Goal: Communication & Community: Answer question/provide support

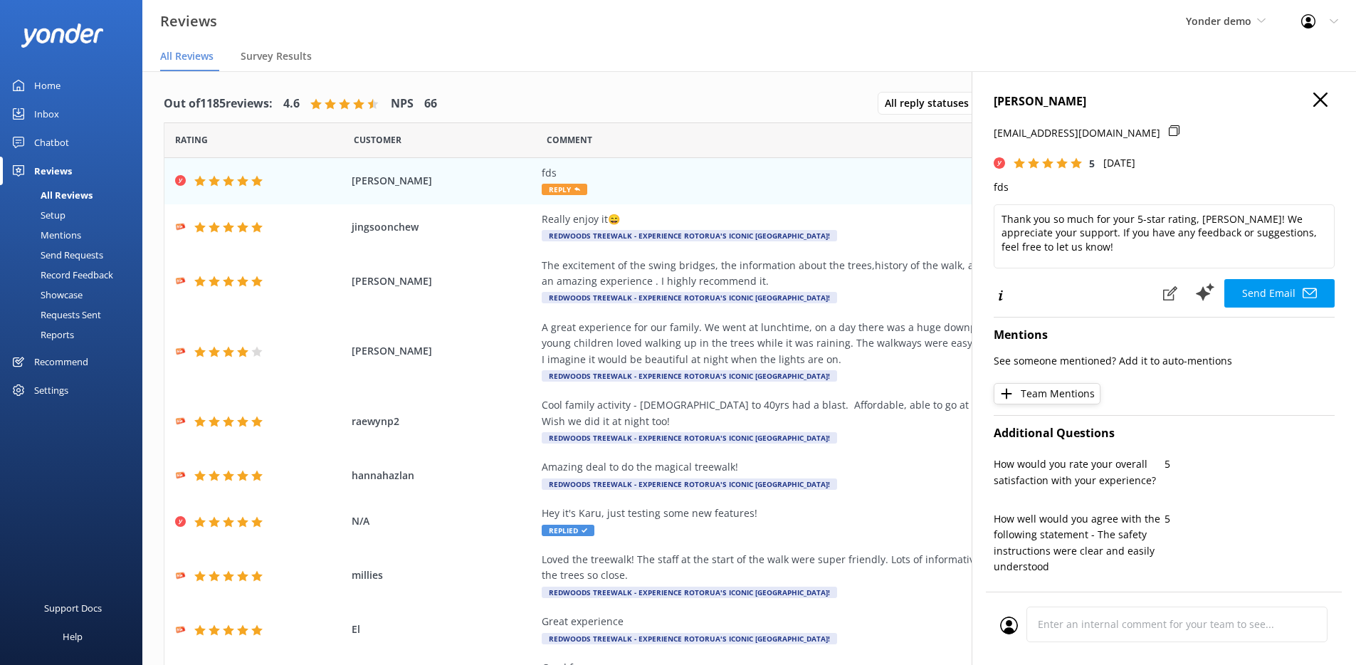
click at [73, 390] on div "Settings" at bounding box center [71, 390] width 142 height 28
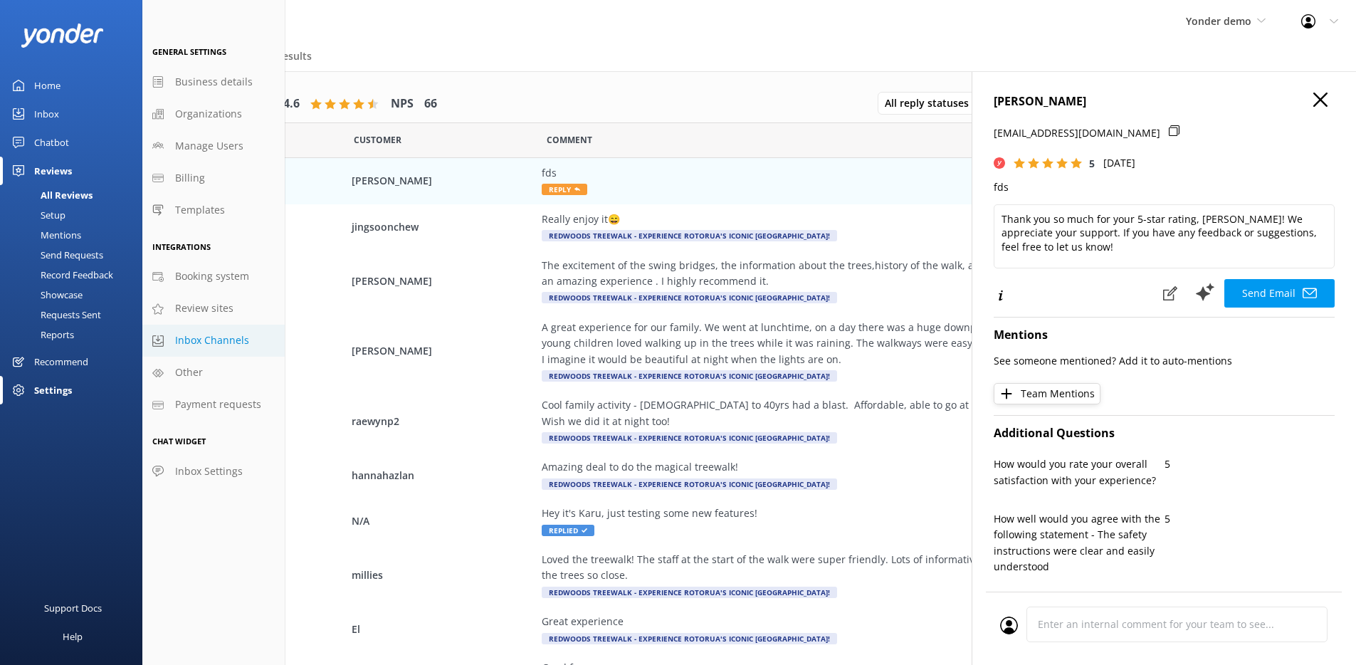
click at [224, 343] on span "Inbox Channels" at bounding box center [212, 341] width 74 height 16
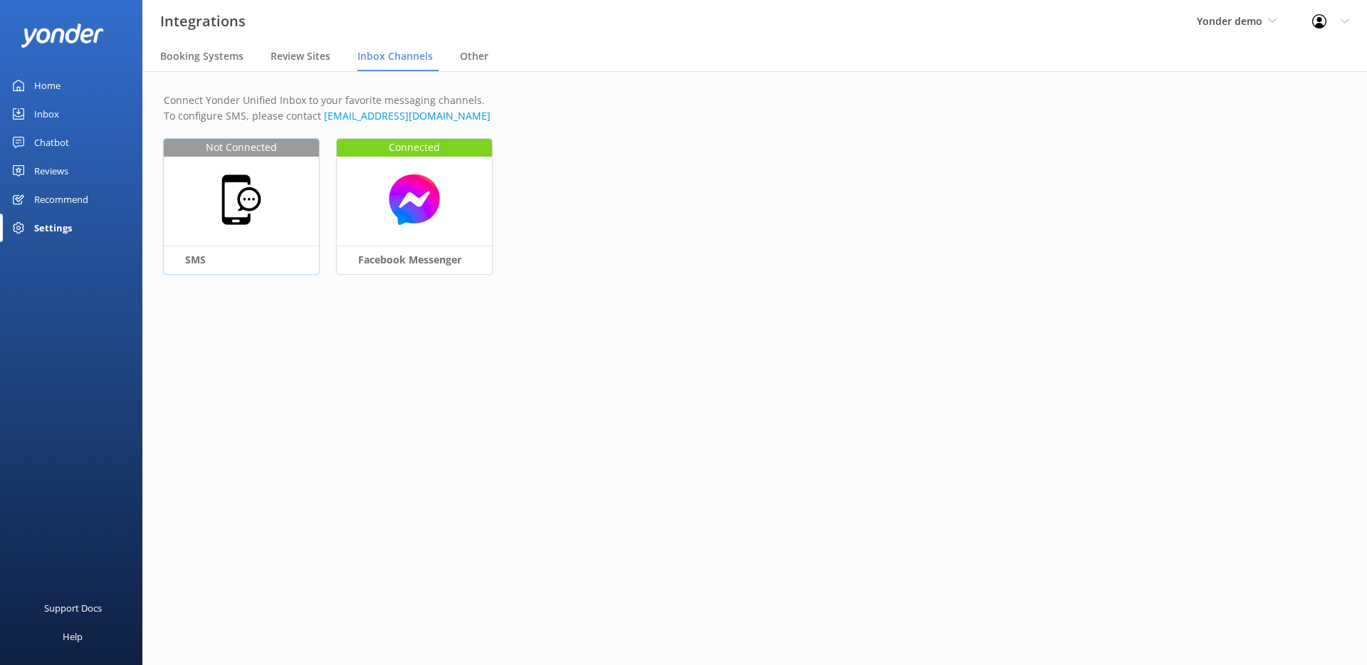
click at [259, 205] on img at bounding box center [241, 199] width 55 height 55
select select "US"
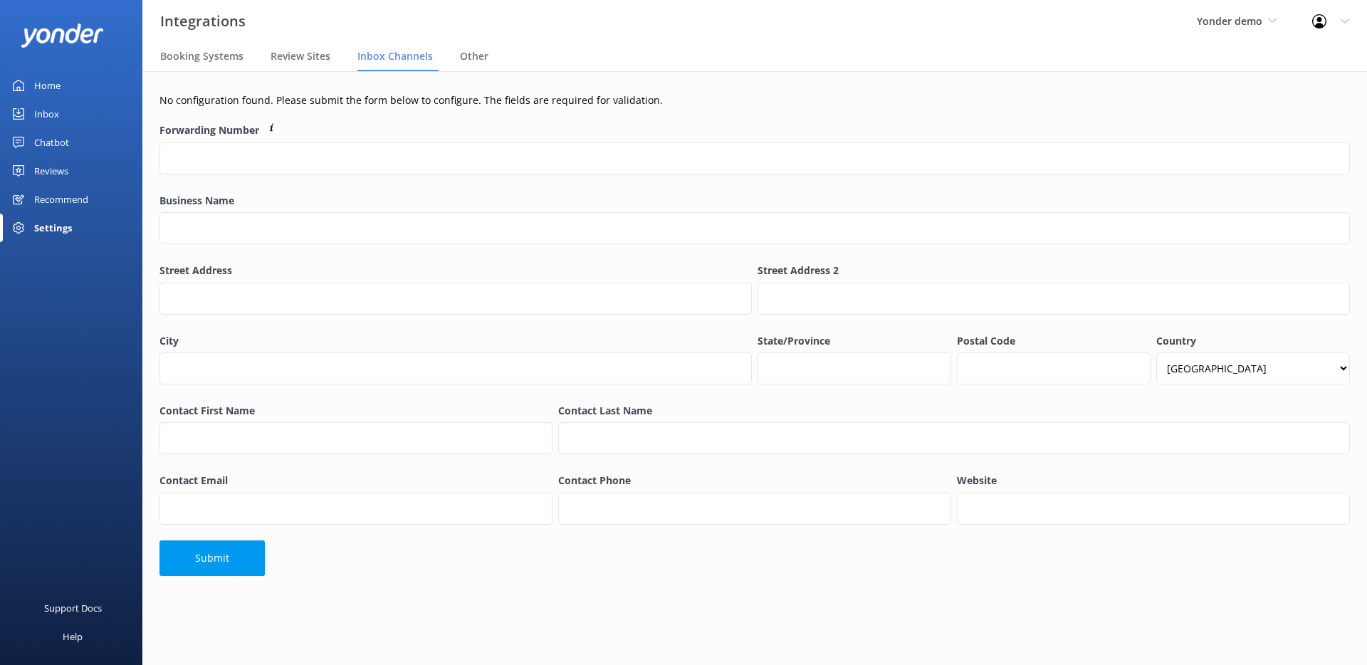
click at [73, 124] on link "Inbox" at bounding box center [71, 114] width 142 height 28
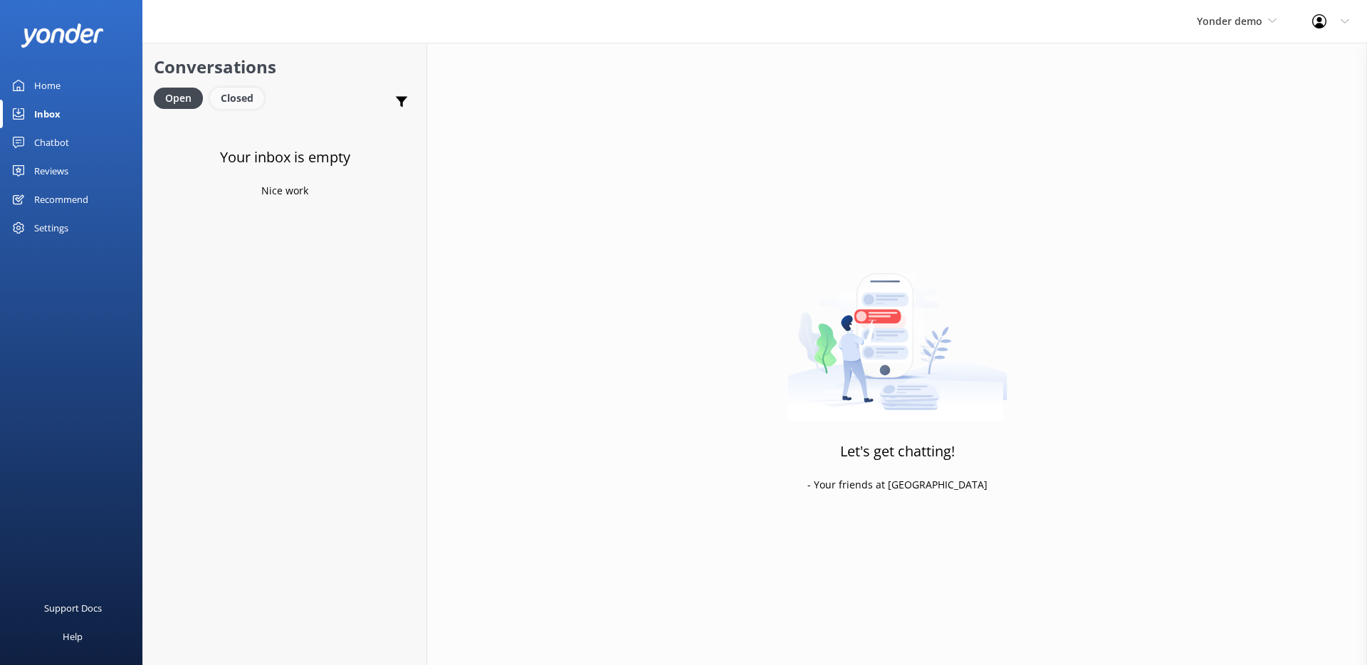
click at [253, 93] on div "Closed" at bounding box center [237, 98] width 54 height 21
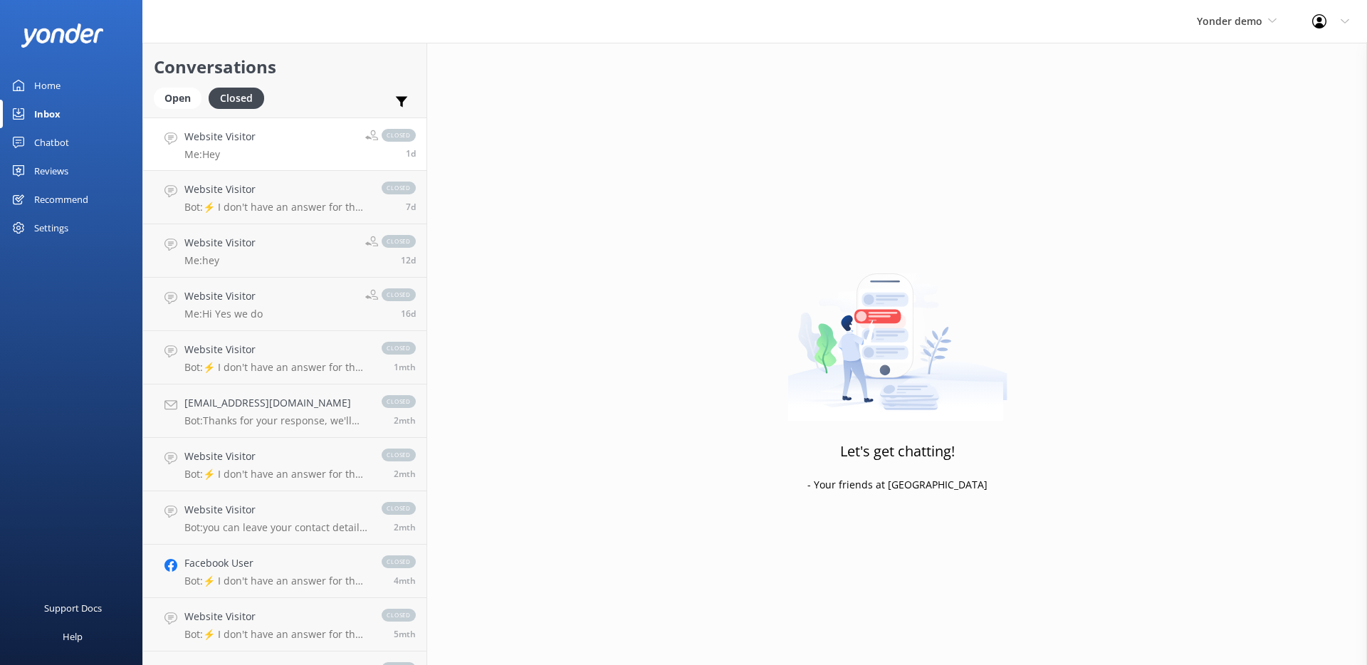
click at [265, 156] on link "Website Visitor Me: Hey closed 1d" at bounding box center [284, 143] width 283 height 53
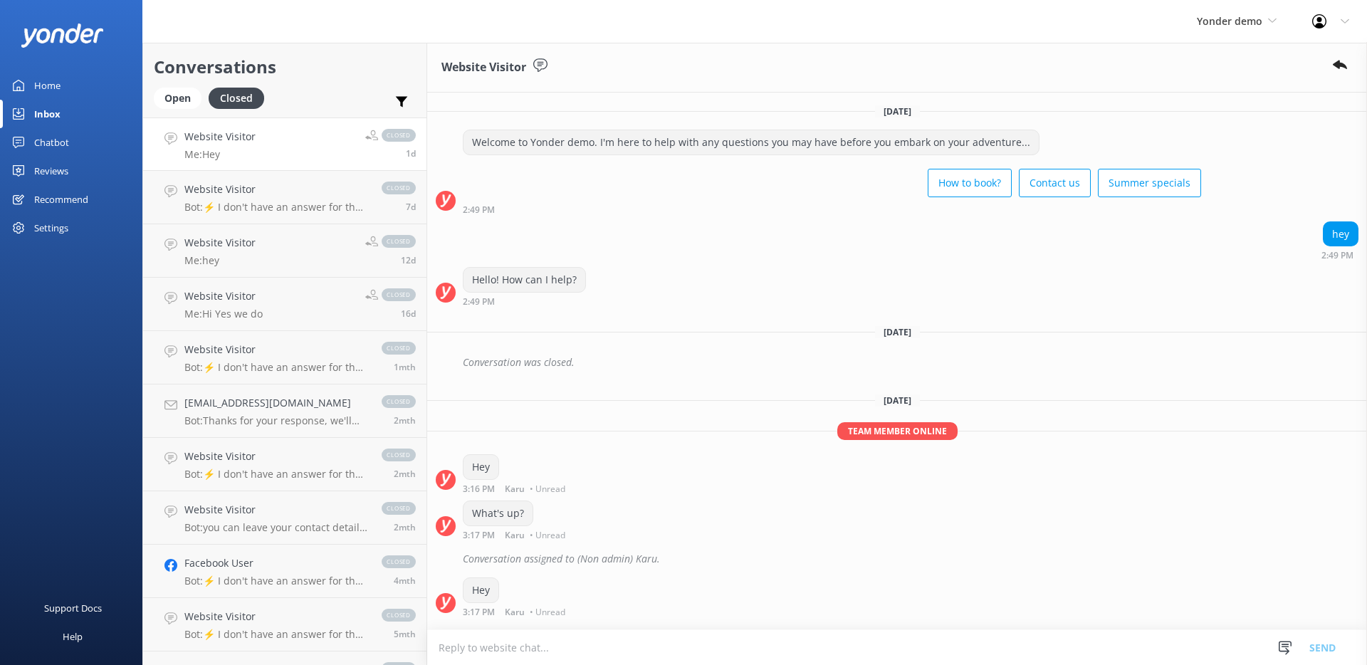
scroll to position [110, 0]
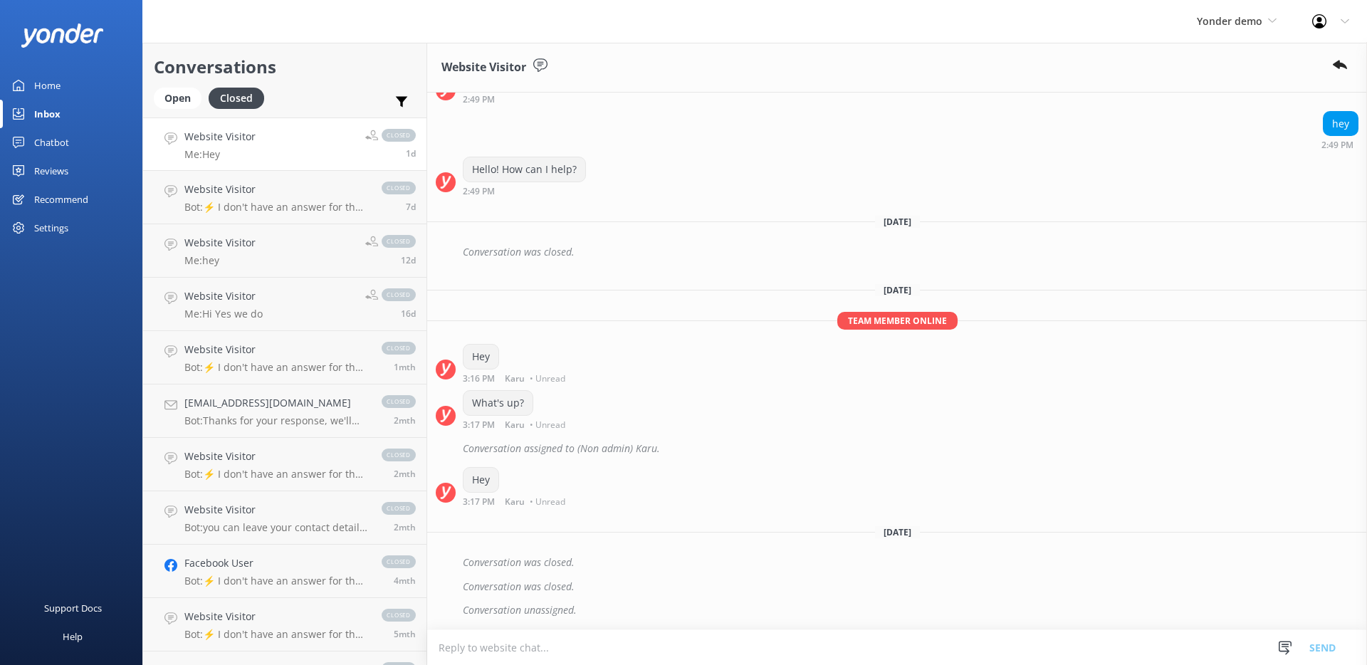
click at [599, 651] on textarea at bounding box center [897, 647] width 940 height 35
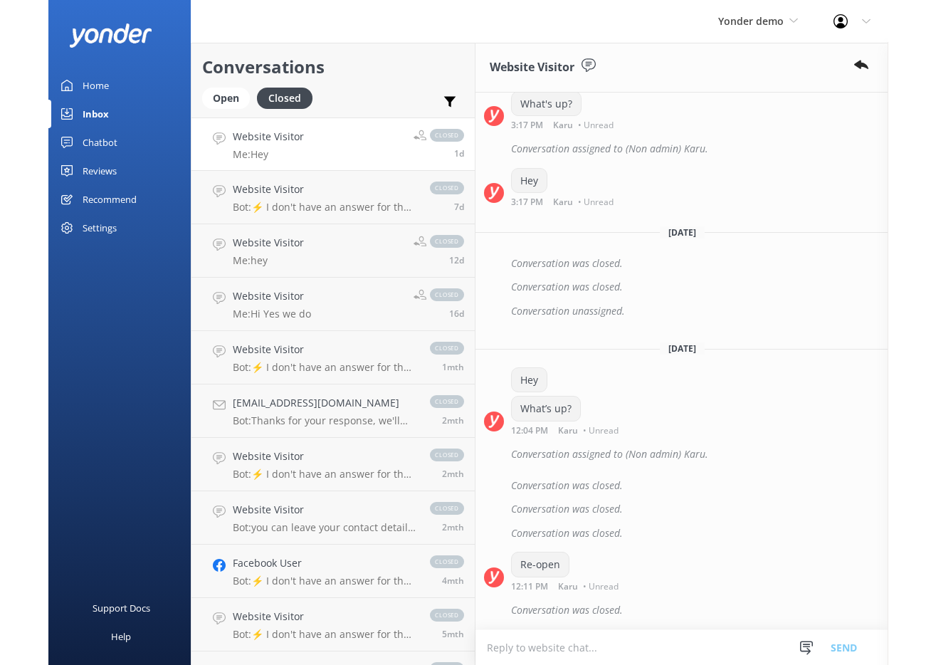
scroll to position [423, 0]
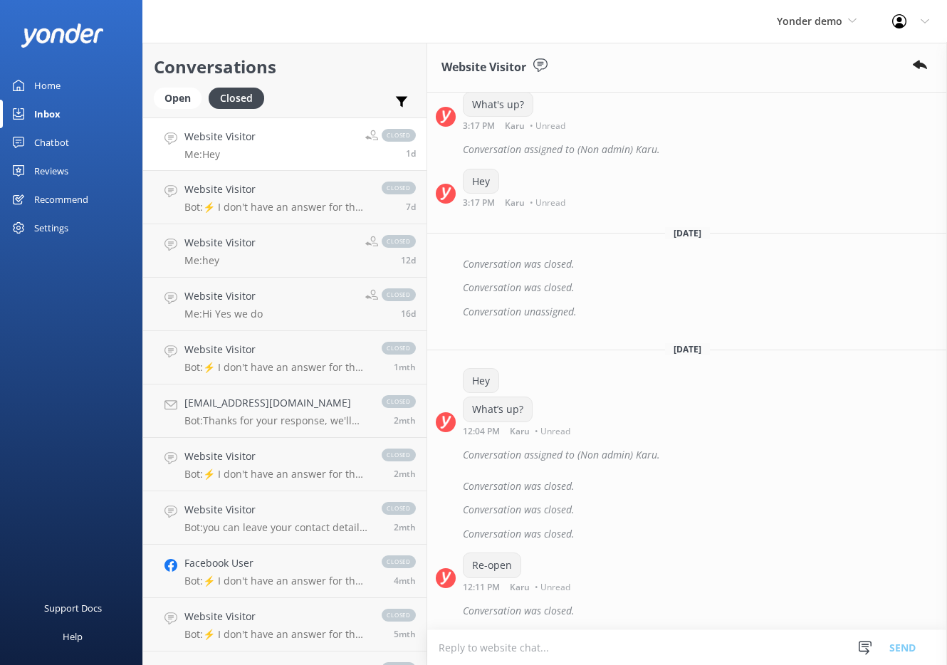
click at [66, 145] on div "Chatbot" at bounding box center [51, 142] width 35 height 28
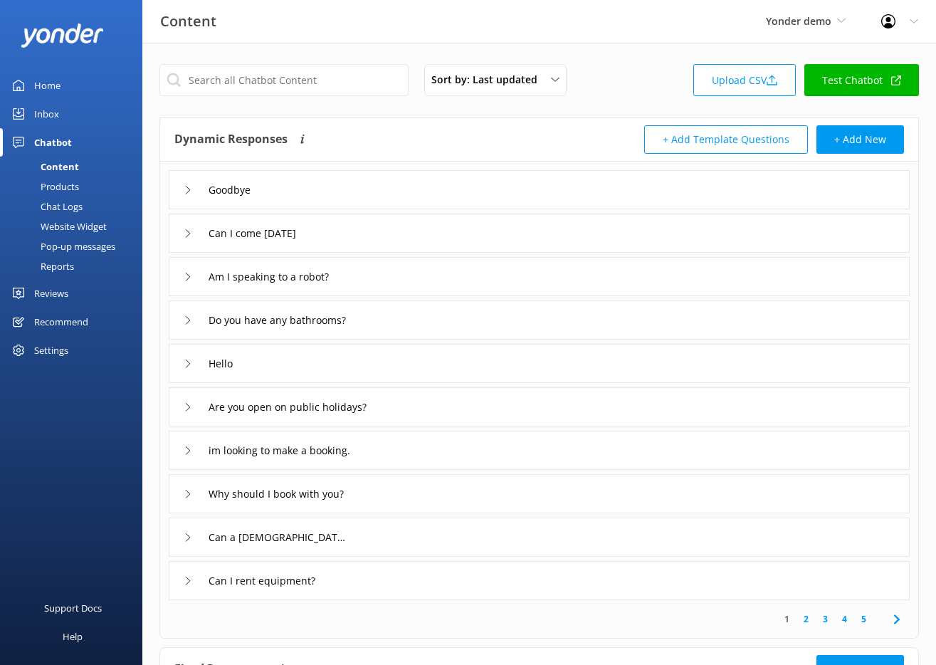
click at [834, 73] on link "Test Chatbot" at bounding box center [862, 80] width 115 height 32
click at [755, 12] on div "Yonder demo GoSkydive [GEOGRAPHIC_DATA] [GEOGRAPHIC_DATA] Yonder demo Failed Ac…" at bounding box center [805, 21] width 115 height 43
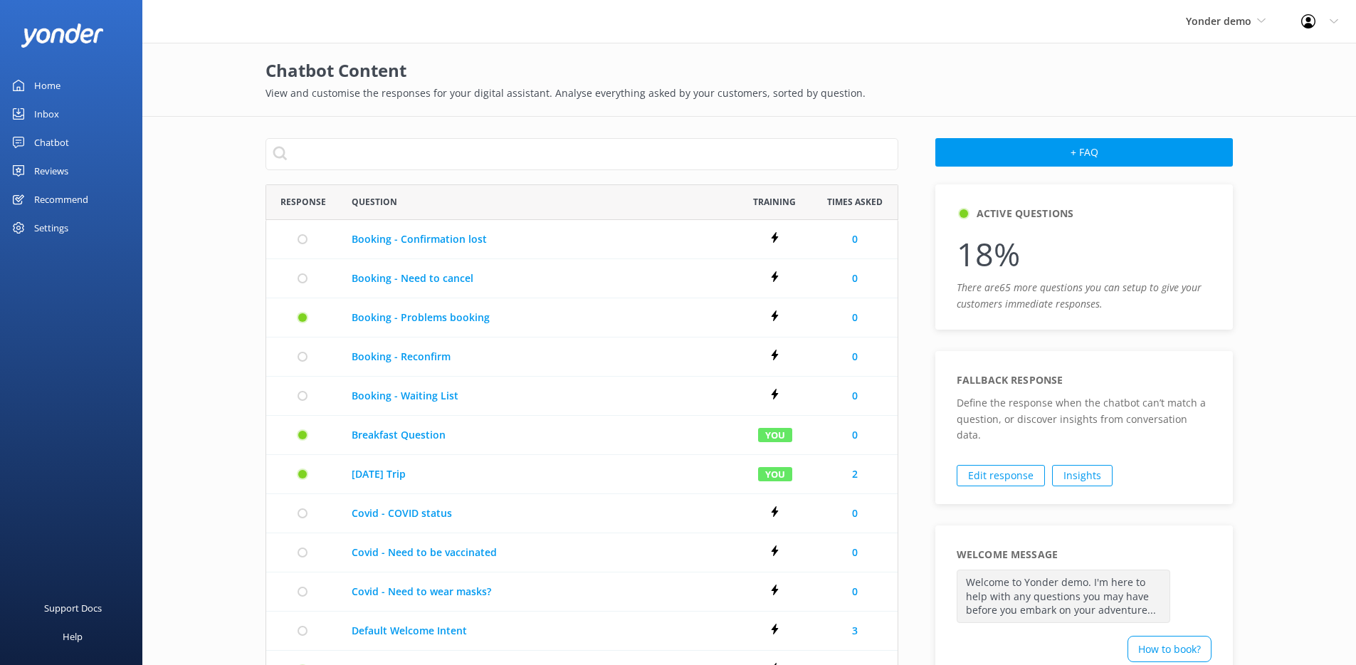
click at [61, 114] on link "Inbox" at bounding box center [71, 114] width 142 height 28
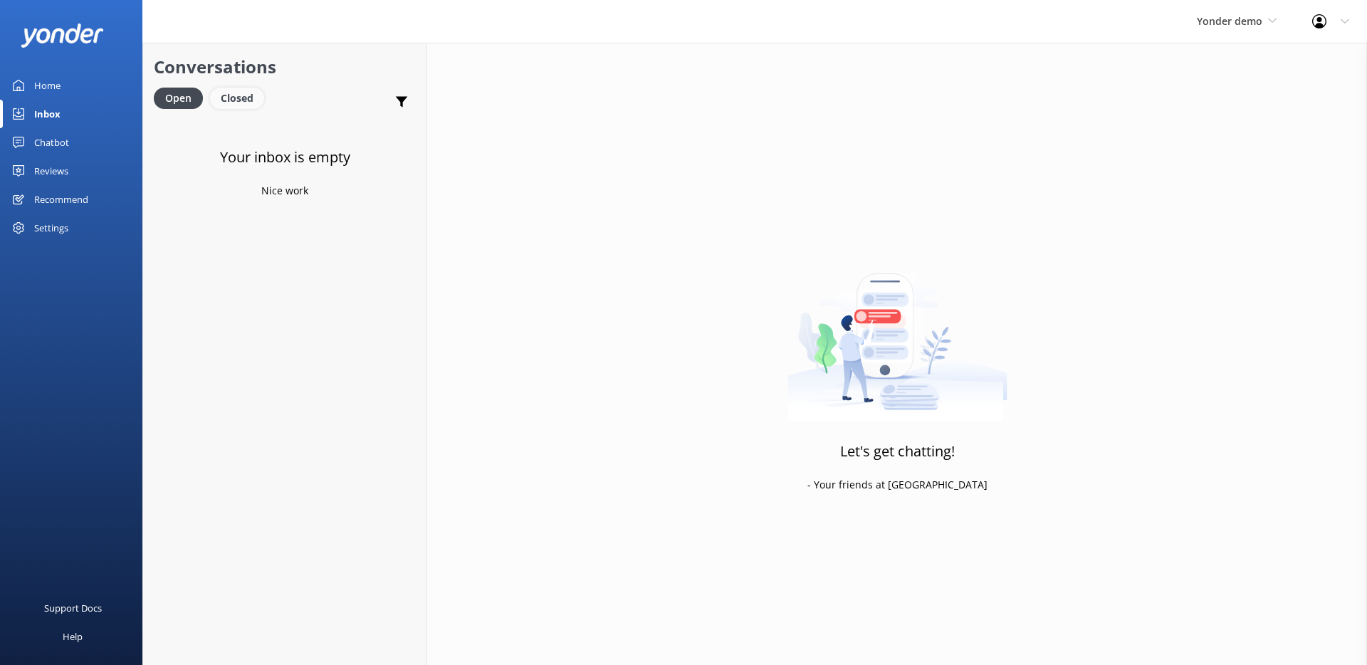
click at [258, 94] on div "Closed" at bounding box center [237, 98] width 54 height 21
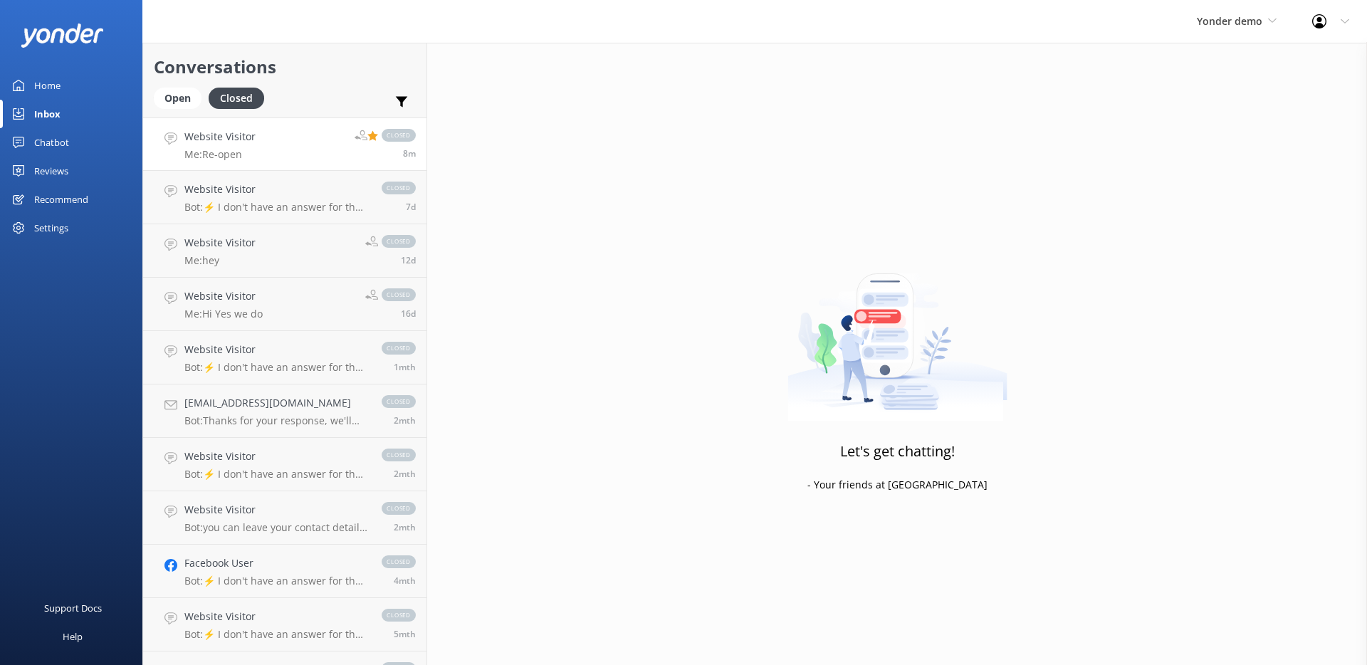
click at [281, 151] on link "Website Visitor Me: Re-open closed 8m" at bounding box center [284, 143] width 283 height 53
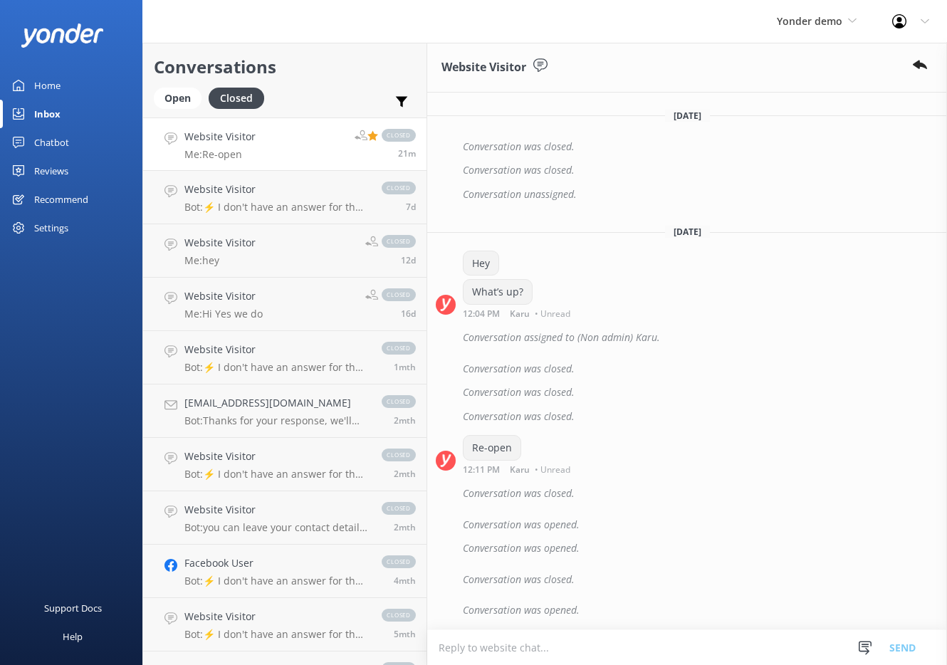
scroll to position [572, 0]
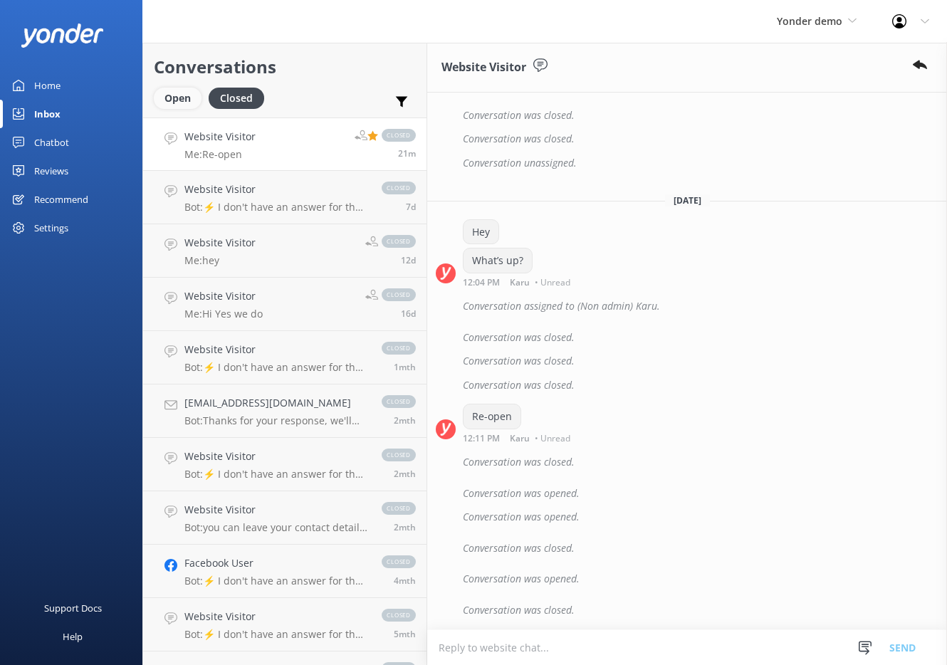
click at [169, 93] on div "Open" at bounding box center [178, 98] width 48 height 21
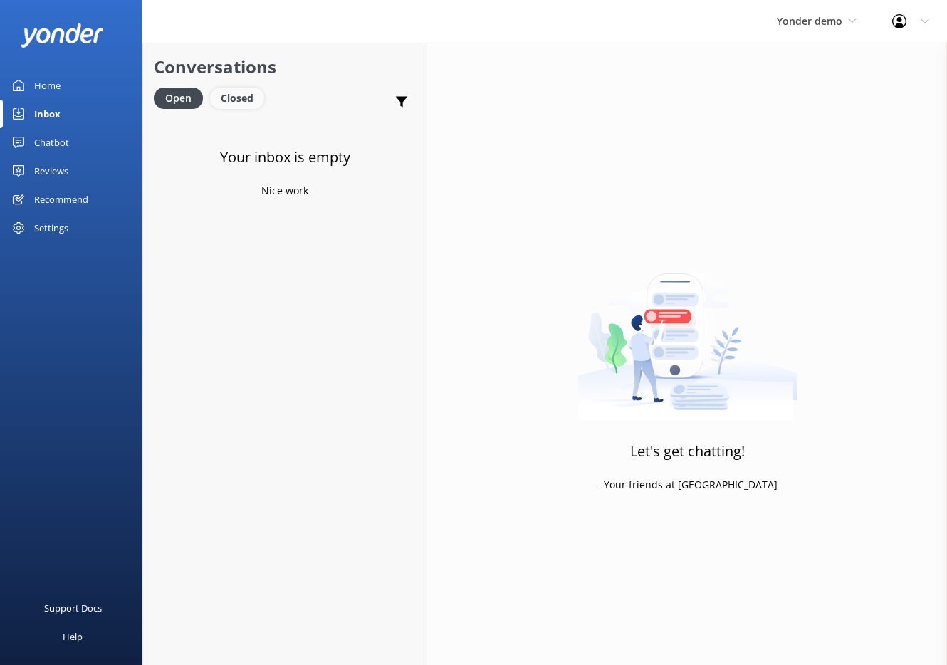
click at [235, 103] on div "Closed" at bounding box center [237, 98] width 54 height 21
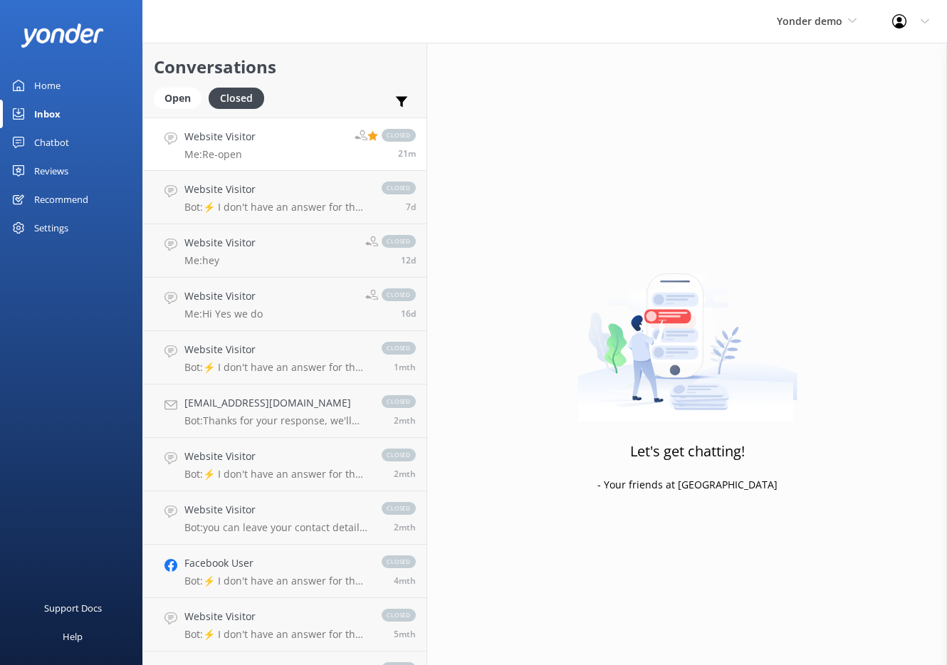
click at [236, 159] on p "Me: Re-open" at bounding box center [219, 154] width 71 height 13
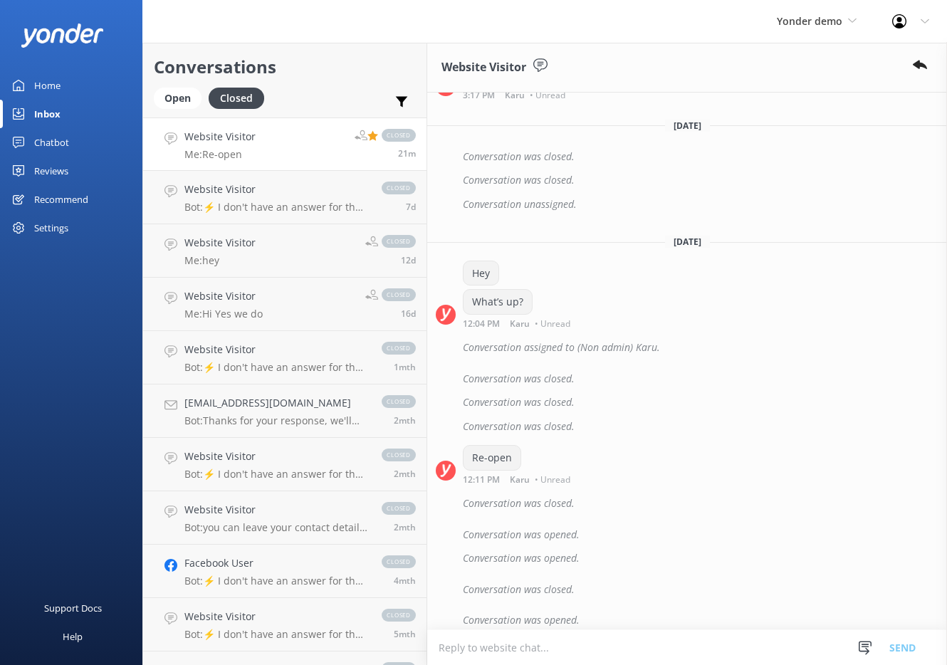
scroll to position [572, 0]
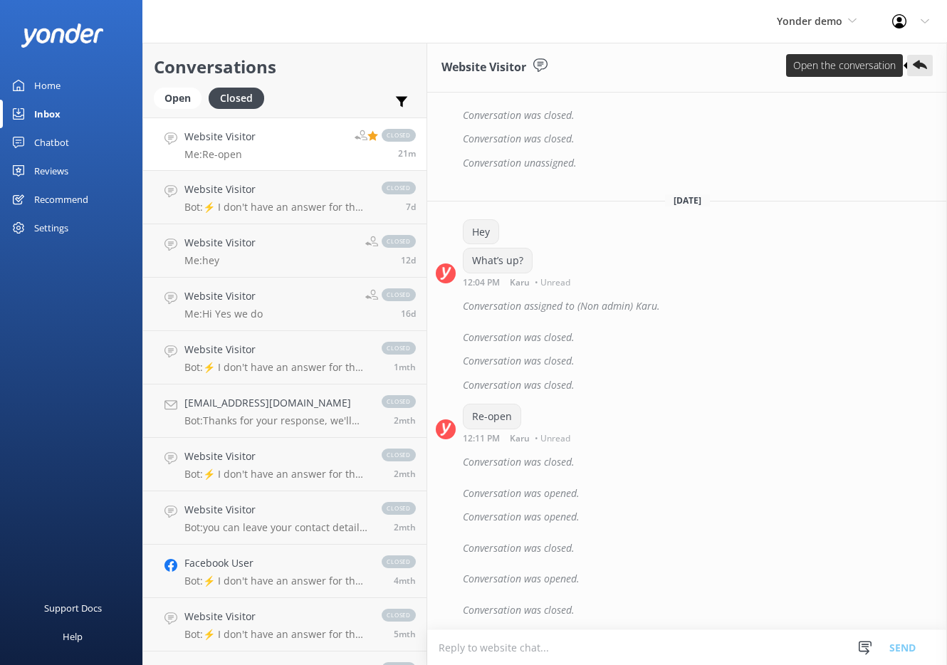
click at [917, 66] on use at bounding box center [920, 65] width 14 height 9
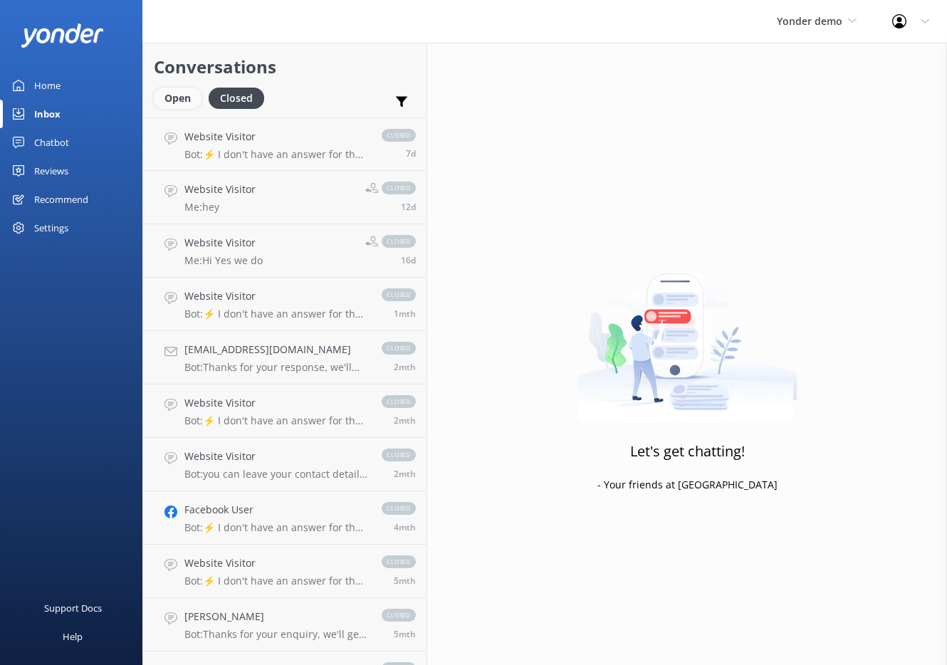
click at [187, 107] on div "Open" at bounding box center [178, 98] width 48 height 21
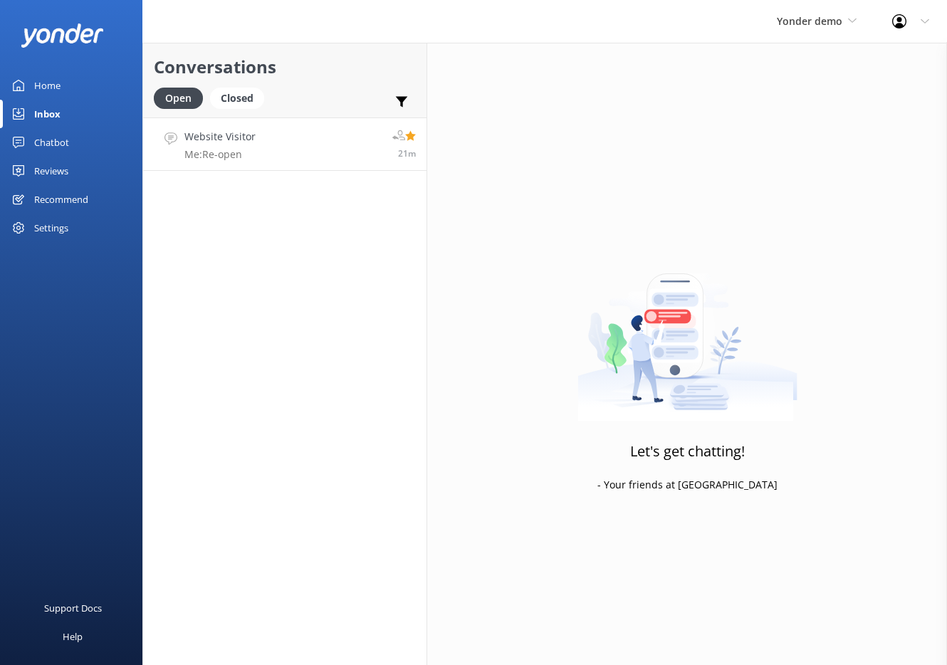
click at [236, 154] on p "Me: Re-open" at bounding box center [219, 154] width 71 height 13
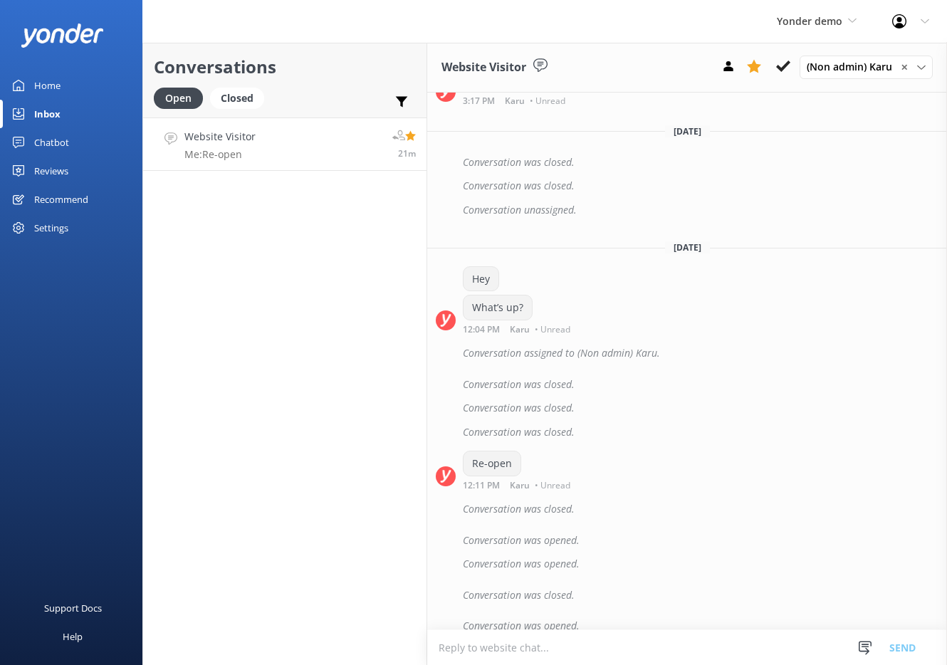
scroll to position [595, 0]
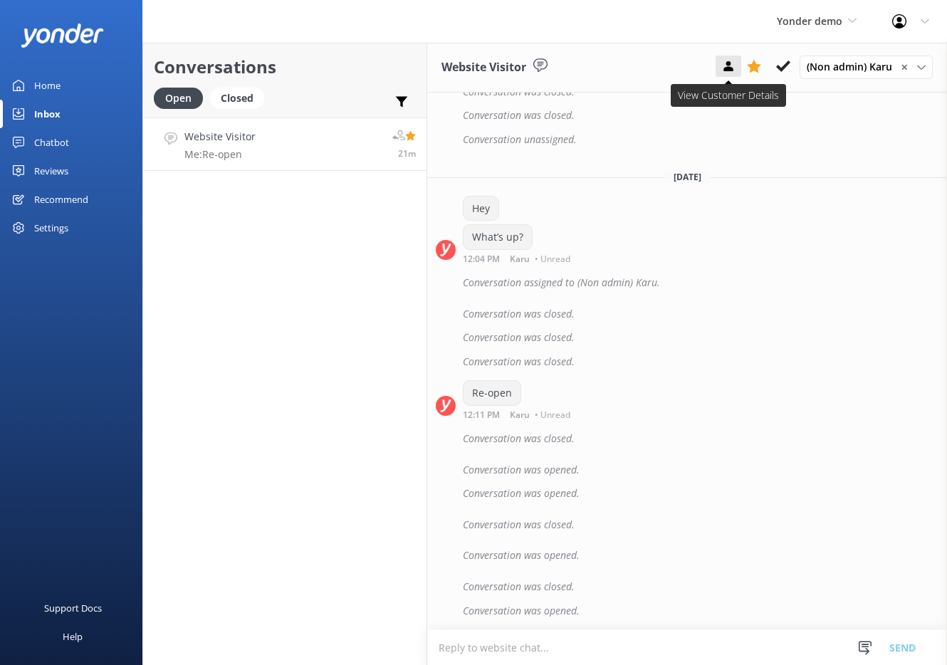
click at [722, 72] on icon at bounding box center [728, 66] width 14 height 14
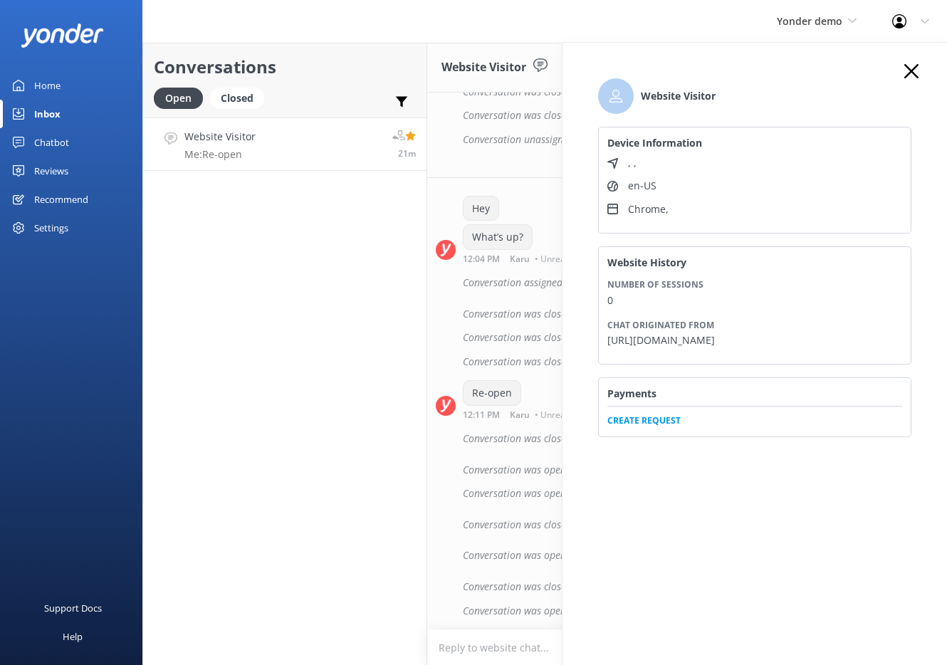
click at [906, 73] on icon at bounding box center [911, 71] width 14 height 14
